Goal: Browse casually: Explore the website without a specific task or goal

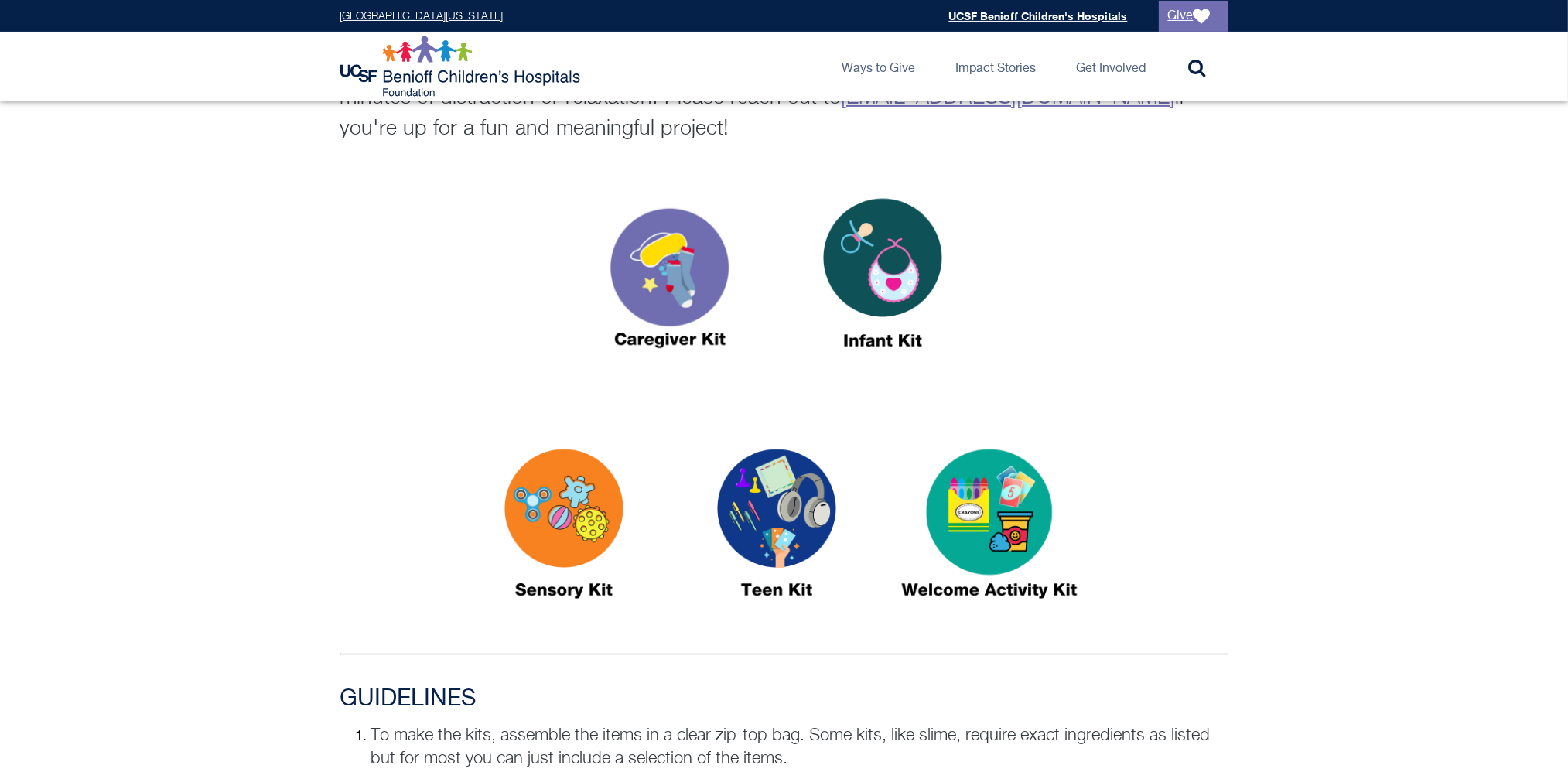
scroll to position [542, 0]
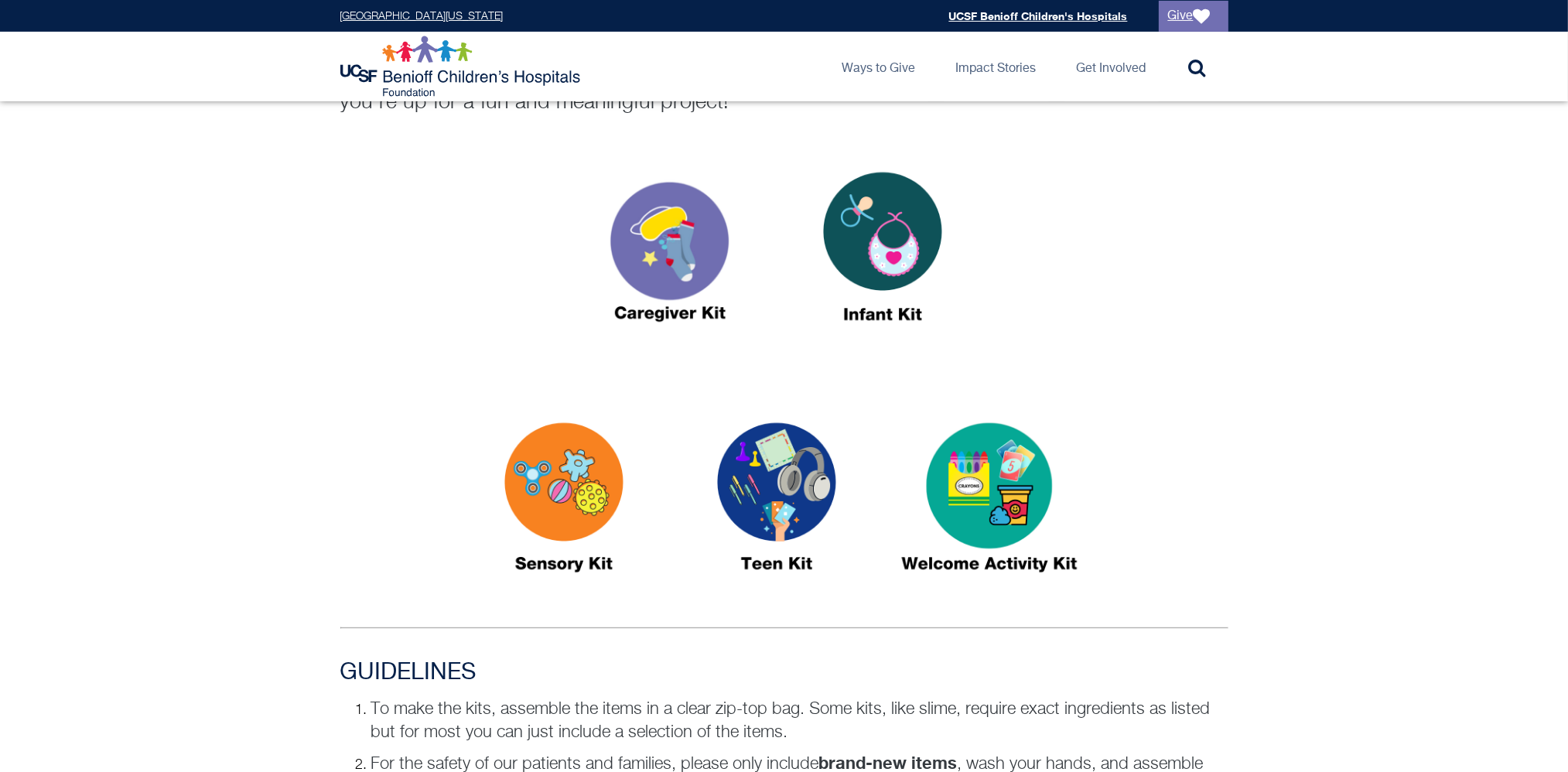
click at [761, 457] on img at bounding box center [777, 504] width 194 height 223
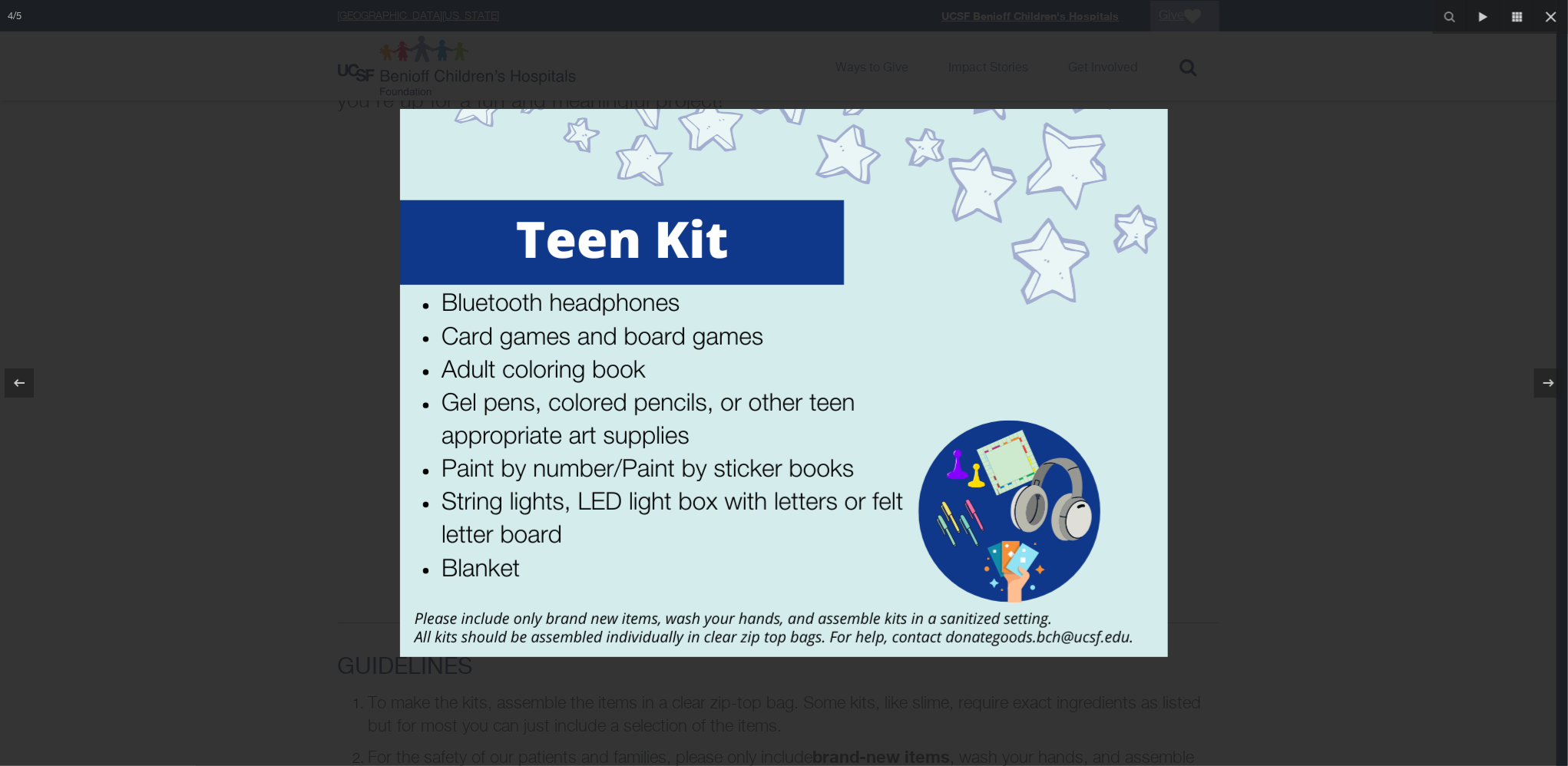
click at [1213, 627] on div at bounding box center [784, 383] width 1568 height 766
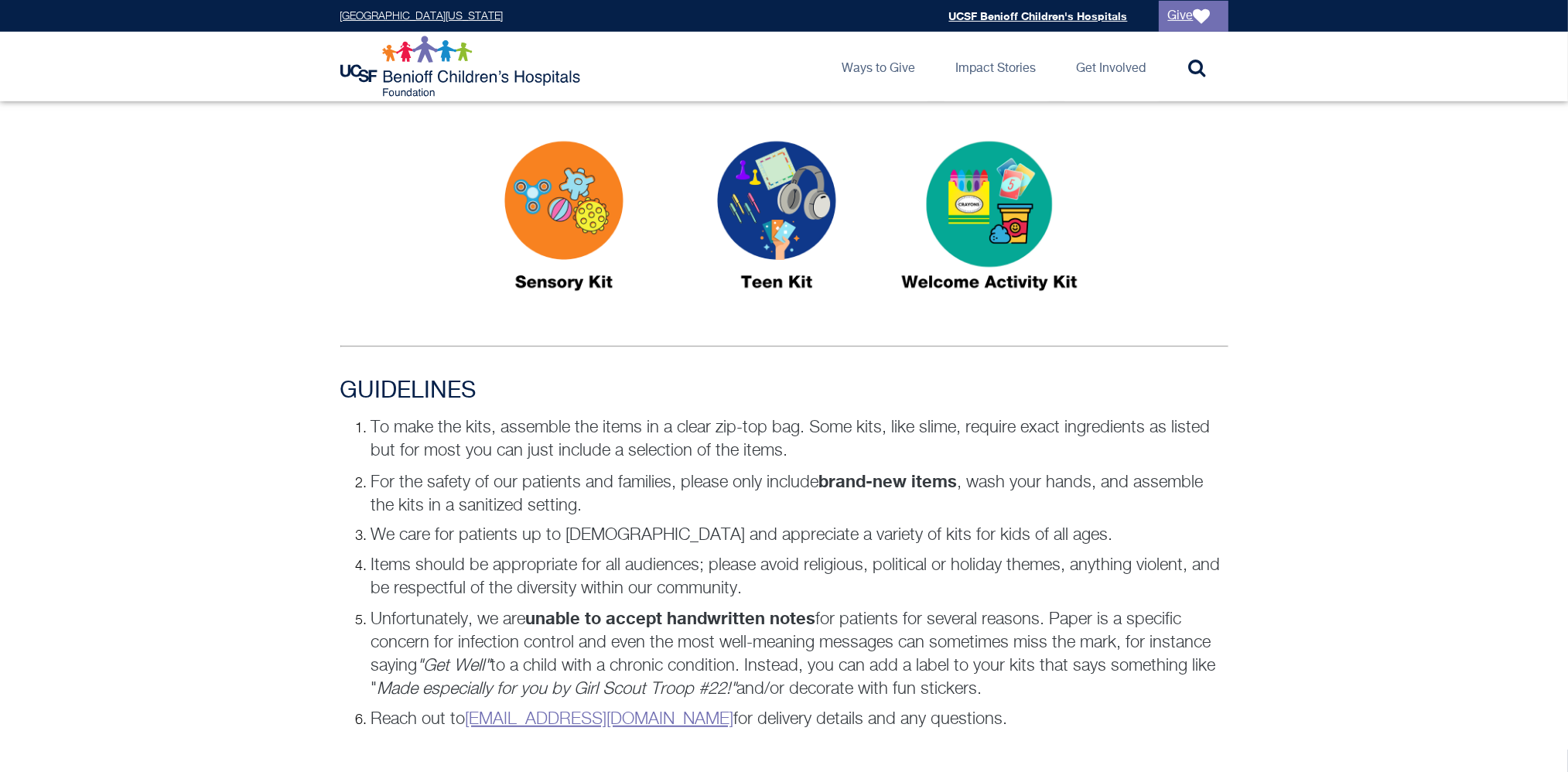
scroll to position [696, 0]
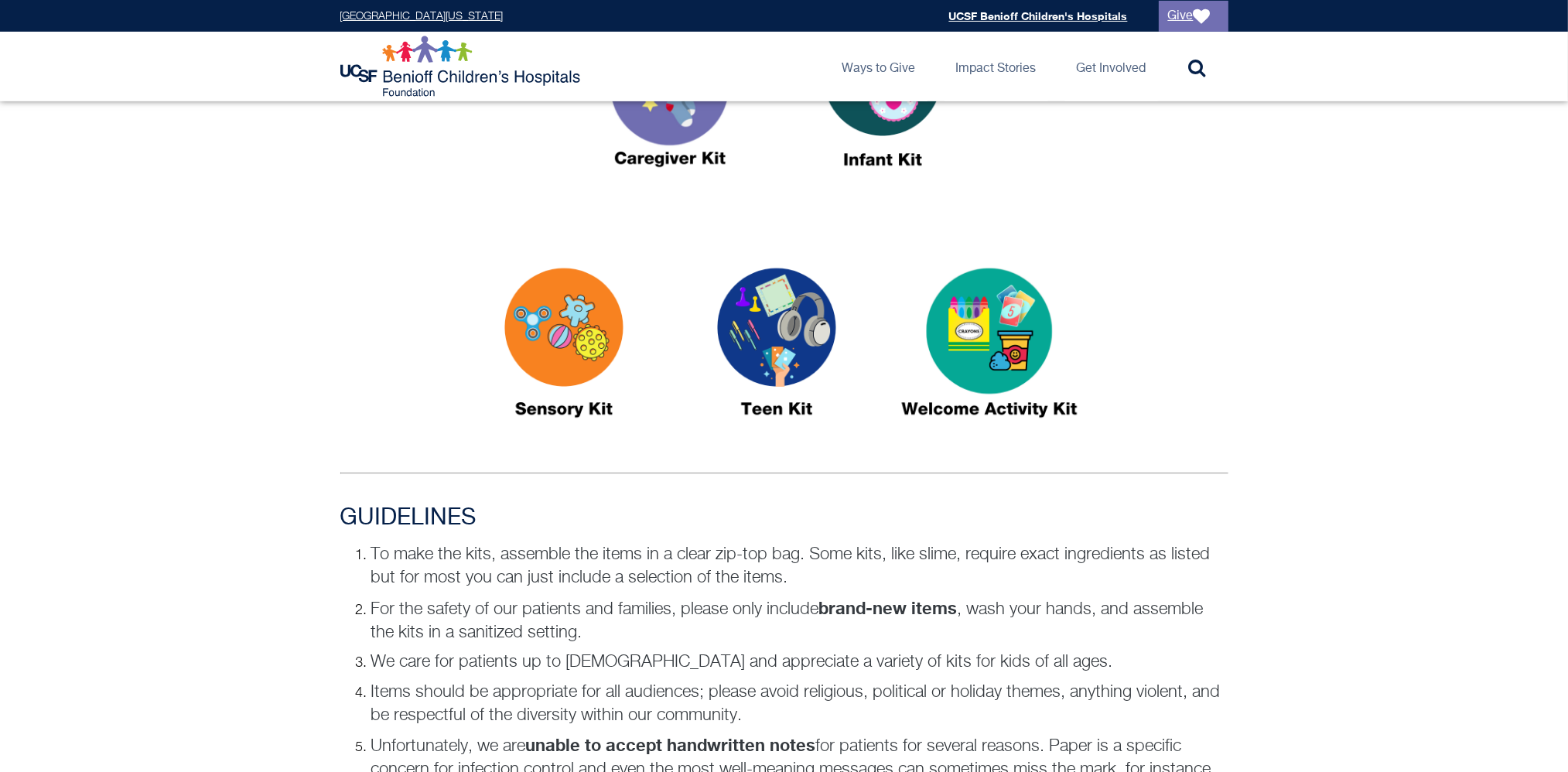
click at [721, 403] on img at bounding box center [777, 350] width 194 height 223
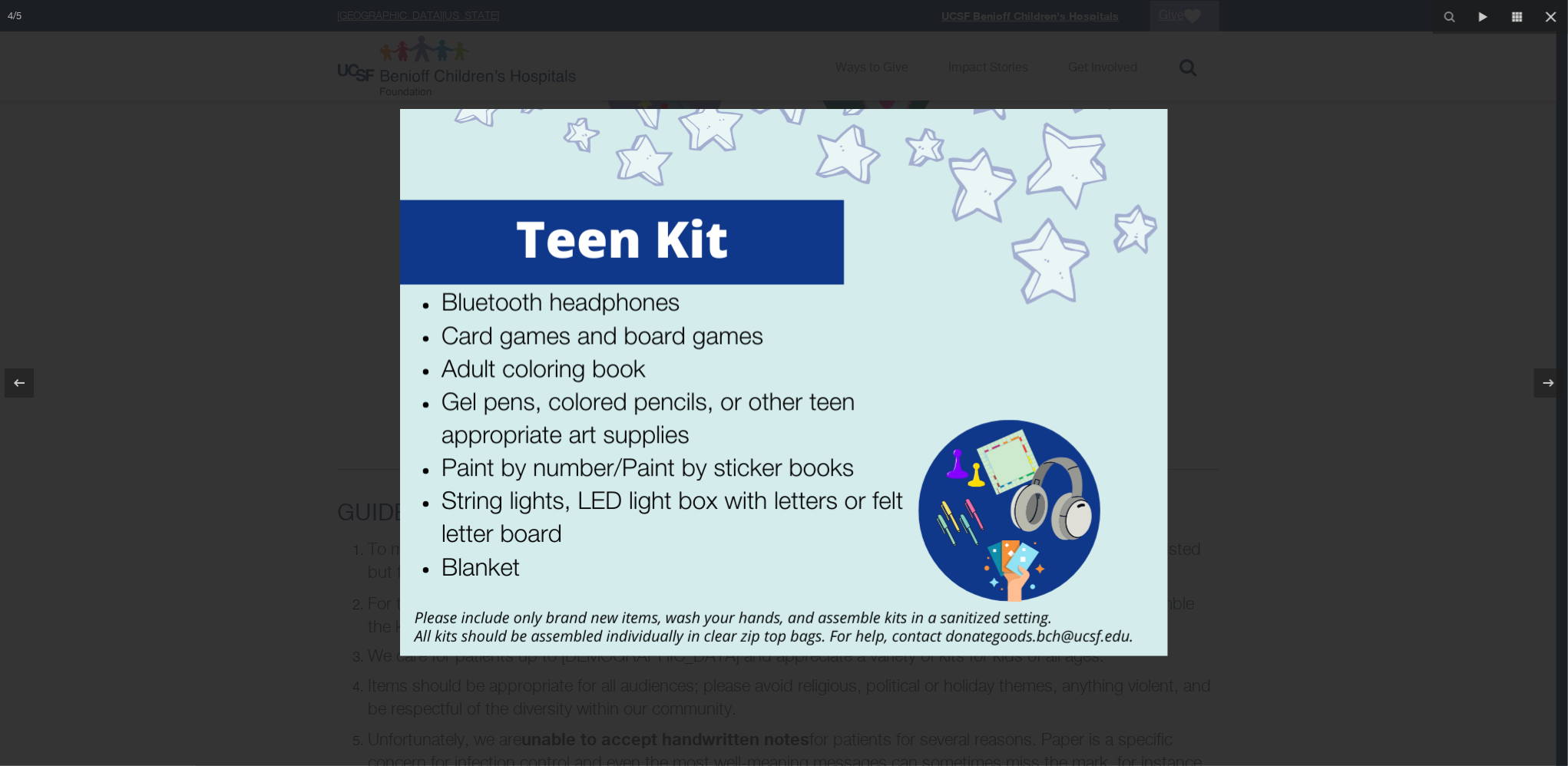
click at [759, 356] on img at bounding box center [783, 383] width 768 height 548
click at [196, 453] on div at bounding box center [784, 383] width 1568 height 766
